Goal: Transaction & Acquisition: Purchase product/service

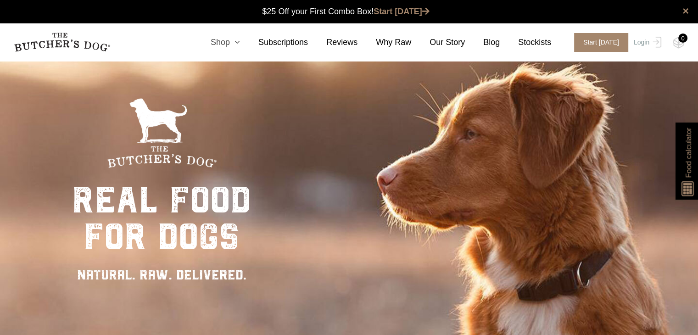
click at [240, 43] on link "Shop" at bounding box center [216, 42] width 48 height 12
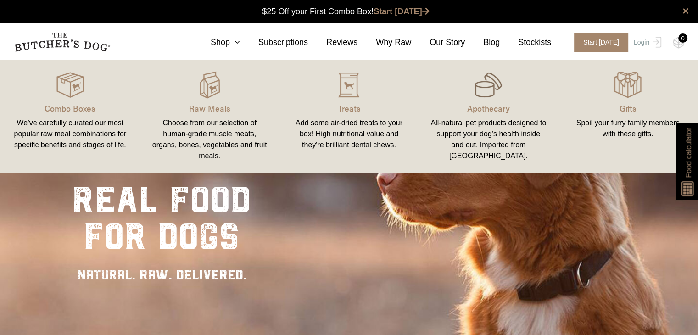
click at [493, 92] on img at bounding box center [488, 85] width 28 height 28
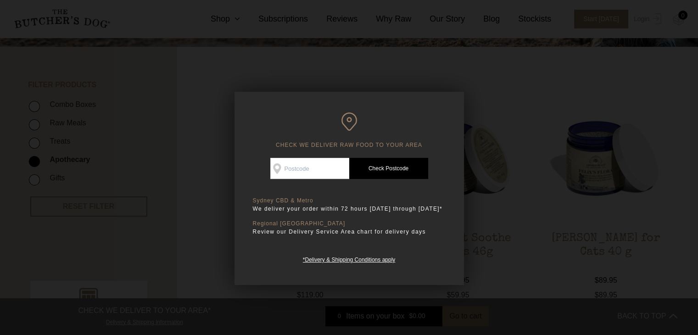
click at [339, 175] on input "Check Availability At" at bounding box center [309, 168] width 79 height 21
type input "2117"
click at [379, 168] on link "Check Postcode" at bounding box center [388, 168] width 79 height 21
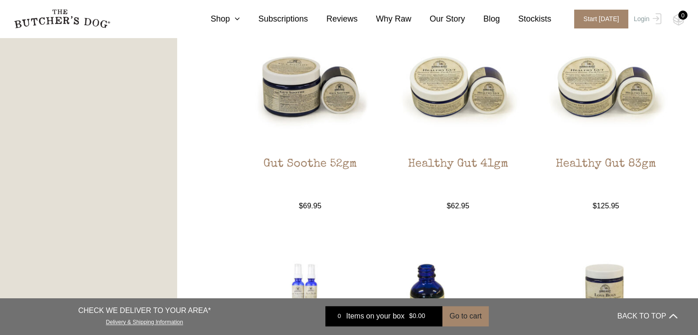
scroll to position [780, 0]
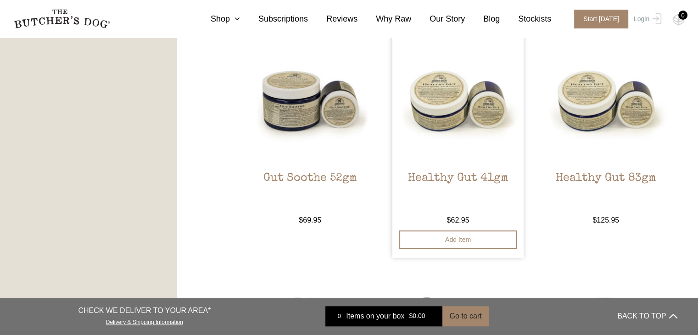
click at [448, 98] on img at bounding box center [458, 99] width 132 height 132
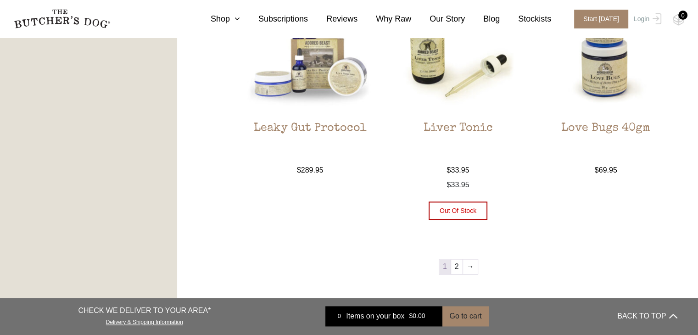
scroll to position [1101, 0]
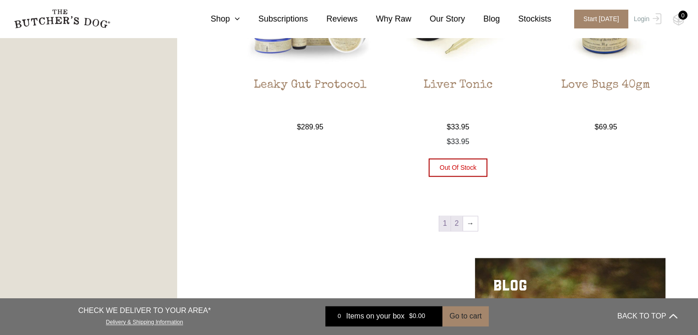
click at [457, 220] on link "2" at bounding box center [456, 223] width 11 height 15
